Goal: Find specific page/section: Find specific page/section

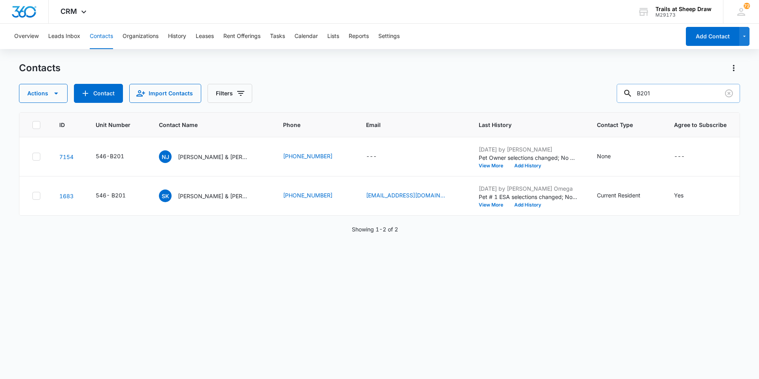
drag, startPoint x: 589, startPoint y: 104, endPoint x: 684, endPoint y: 94, distance: 95.8
click at [684, 94] on input "B201" at bounding box center [678, 93] width 123 height 19
type input "U201"
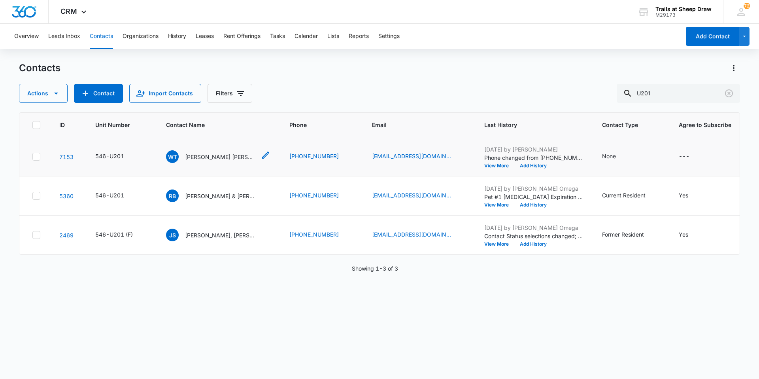
click at [230, 153] on p "[PERSON_NAME] [PERSON_NAME] & [PERSON_NAME] [PERSON_NAME]" at bounding box center [220, 157] width 71 height 8
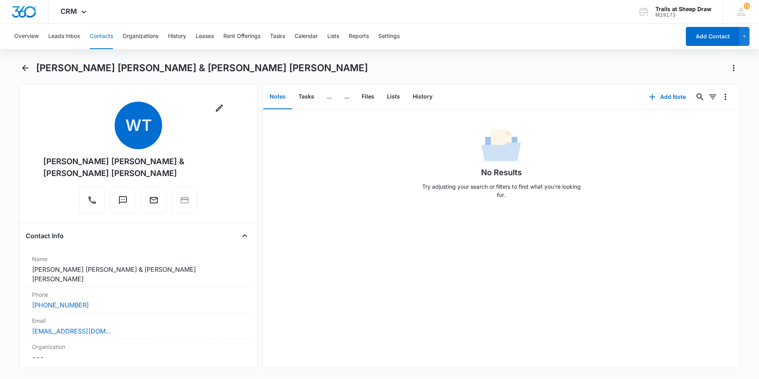
drag, startPoint x: 133, startPoint y: 171, endPoint x: 36, endPoint y: 159, distance: 97.6
click at [36, 159] on div "Remove [PERSON_NAME] [PERSON_NAME] [PERSON_NAME] & [PERSON_NAME] [PERSON_NAME]" at bounding box center [138, 159] width 225 height 115
copy div "[PERSON_NAME] [PERSON_NAME] & [PERSON_NAME] [PERSON_NAME]"
click at [23, 73] on button "Back" at bounding box center [25, 68] width 12 height 13
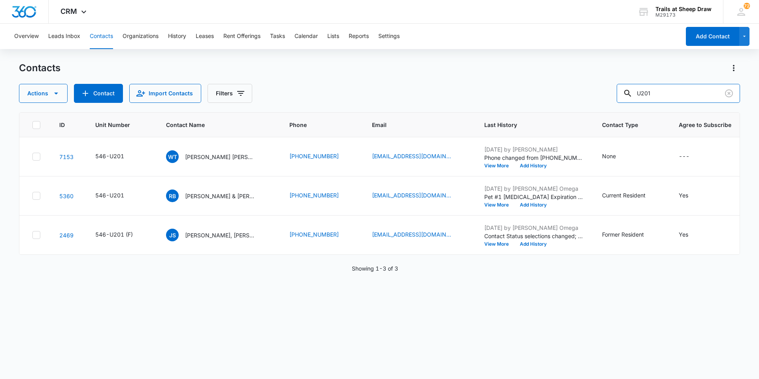
drag, startPoint x: 678, startPoint y: 91, endPoint x: 632, endPoint y: 103, distance: 47.4
click at [632, 103] on div "Contacts Actions Contact Import Contacts Filters U201 ID Unit Number Contact Na…" at bounding box center [379, 220] width 721 height 316
click at [675, 94] on input "text" at bounding box center [684, 93] width 111 height 19
type input "[PERSON_NAME]"
